Goal: Go to known website: Access a specific website the user already knows

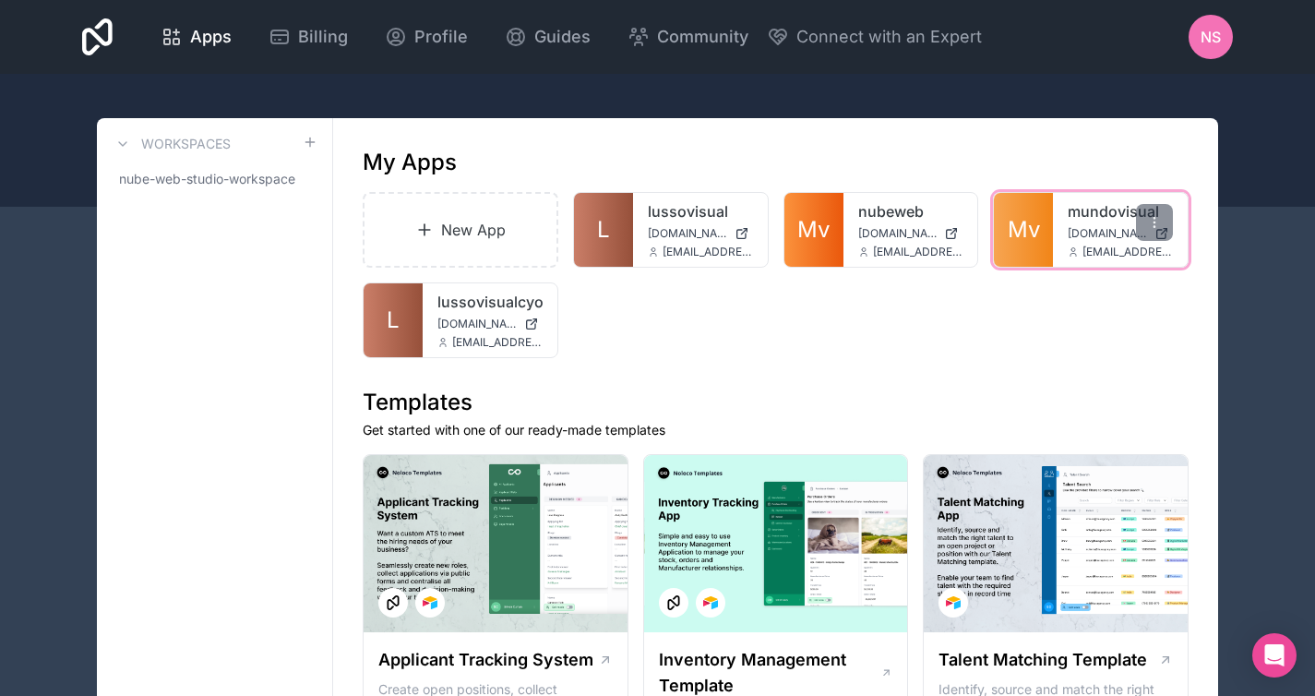
click at [1097, 226] on span "[DOMAIN_NAME]" at bounding box center [1107, 233] width 79 height 15
click at [1003, 592] on div at bounding box center [1056, 543] width 264 height 177
